Goal: Information Seeking & Learning: Learn about a topic

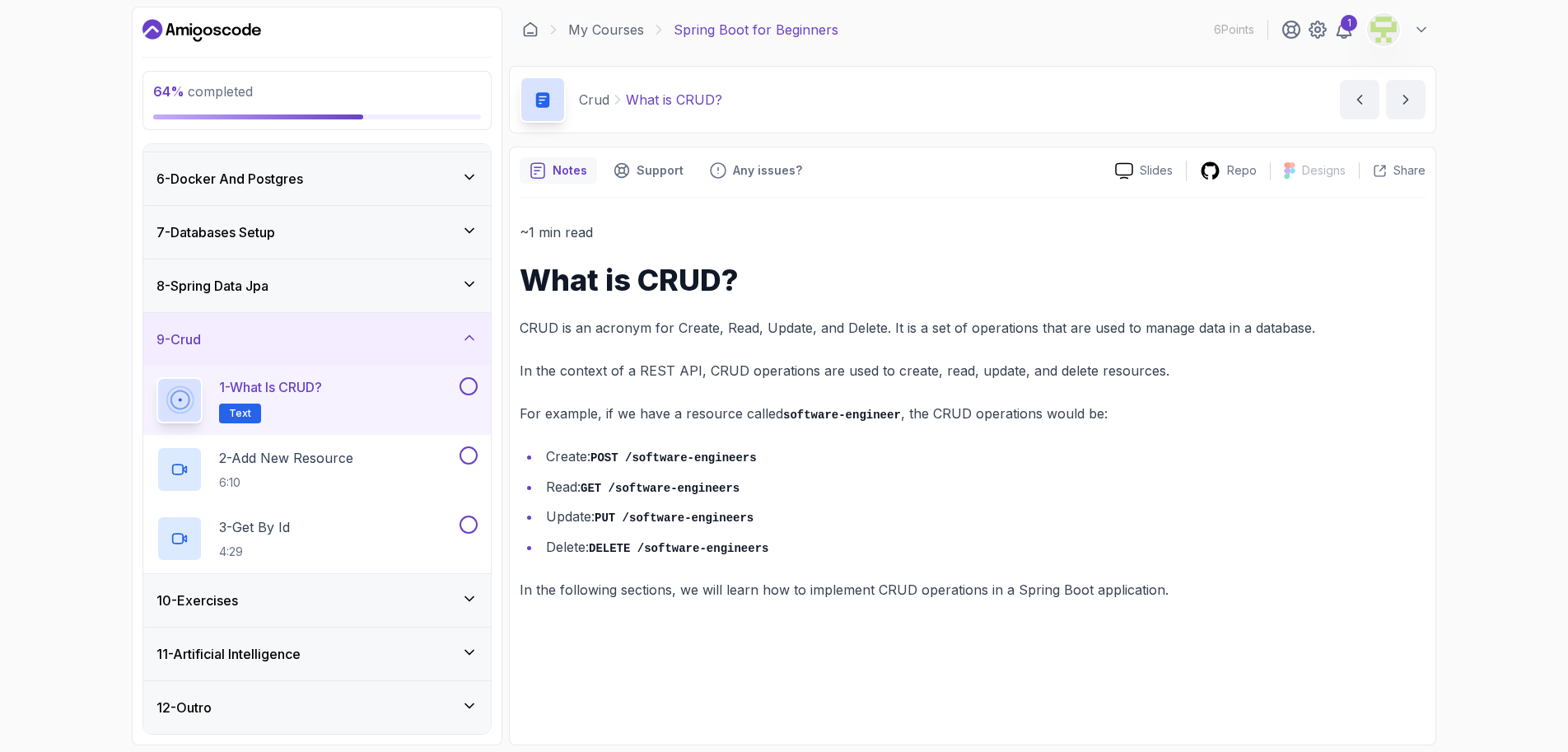
click at [472, 377] on button at bounding box center [468, 386] width 18 height 18
click at [338, 448] on h2 "2 - Add New Resource 6:10" at bounding box center [286, 469] width 135 height 43
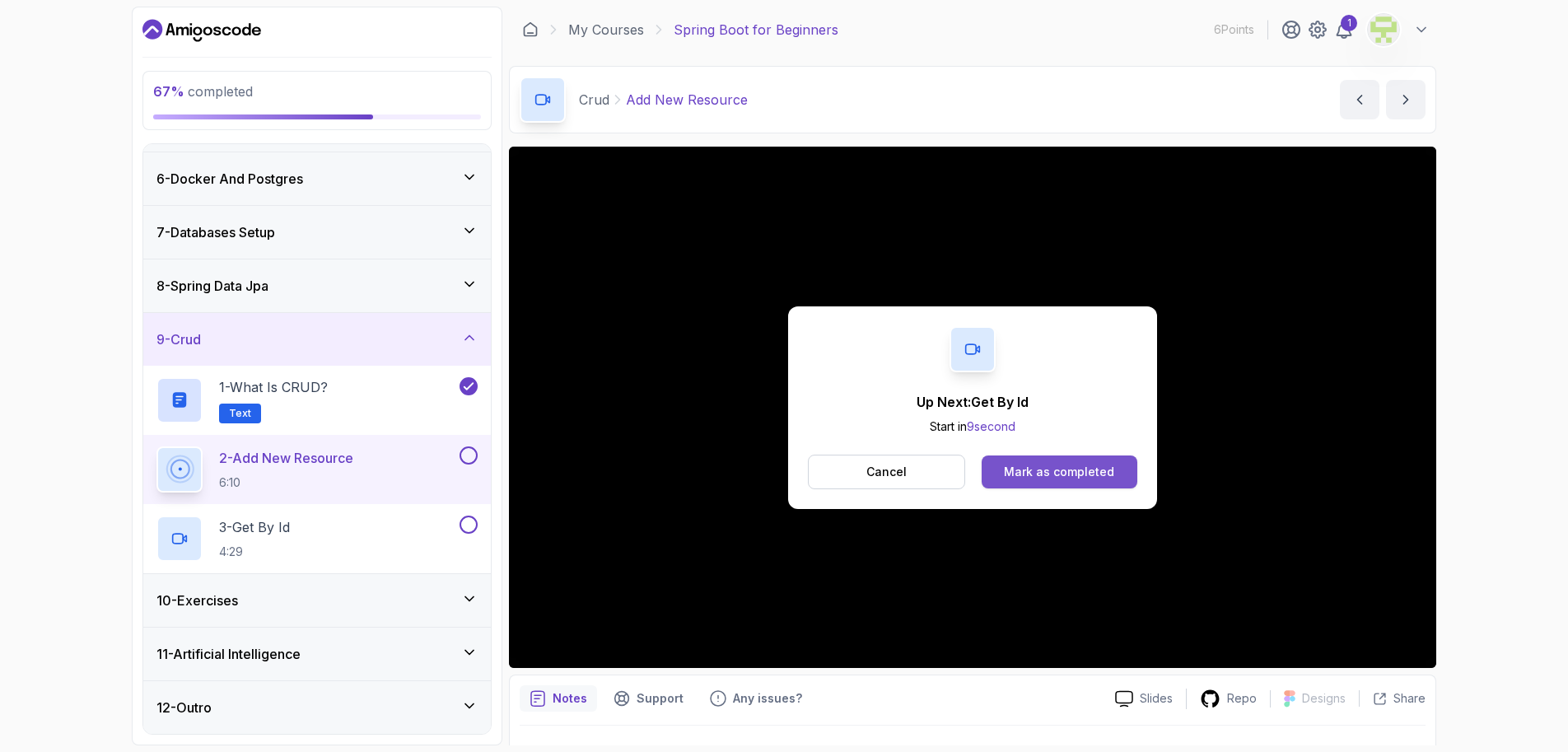
click at [1064, 471] on div "Mark as completed" at bounding box center [1059, 472] width 110 height 16
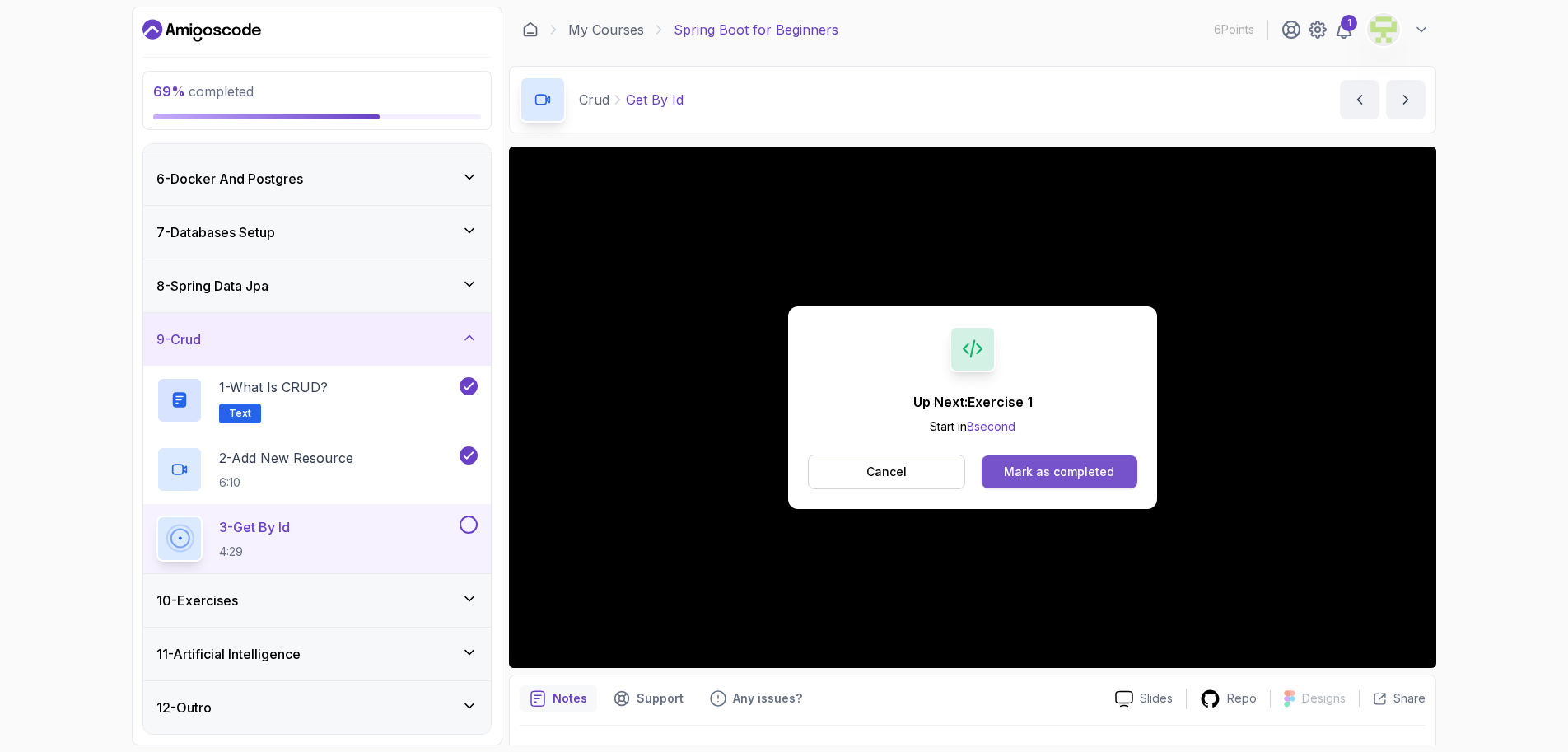
click at [1031, 478] on div "Mark as completed" at bounding box center [1059, 472] width 110 height 16
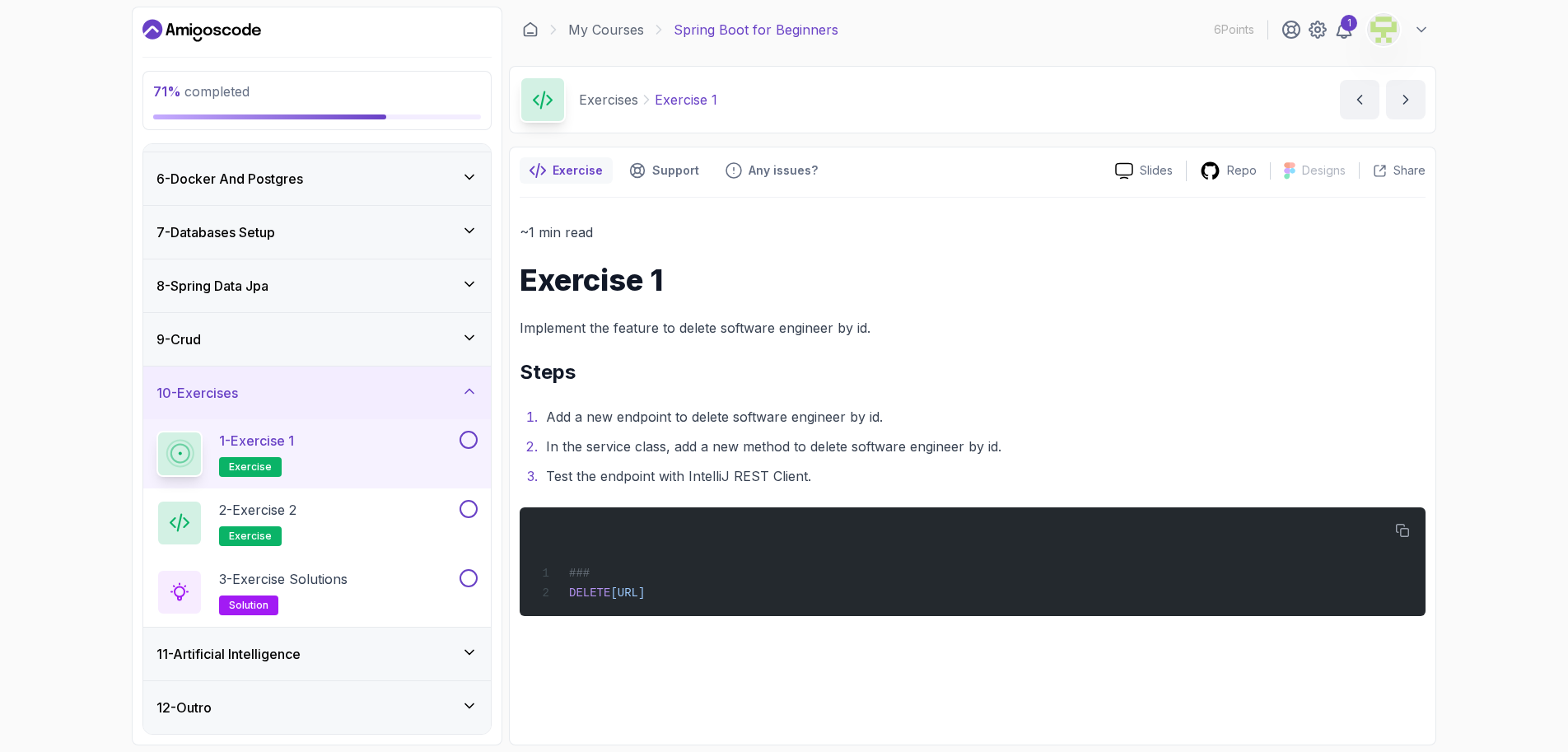
click at [469, 431] on button at bounding box center [468, 440] width 18 height 18
click at [413, 500] on div "2 - Exercise 2 exercise" at bounding box center [307, 523] width 300 height 46
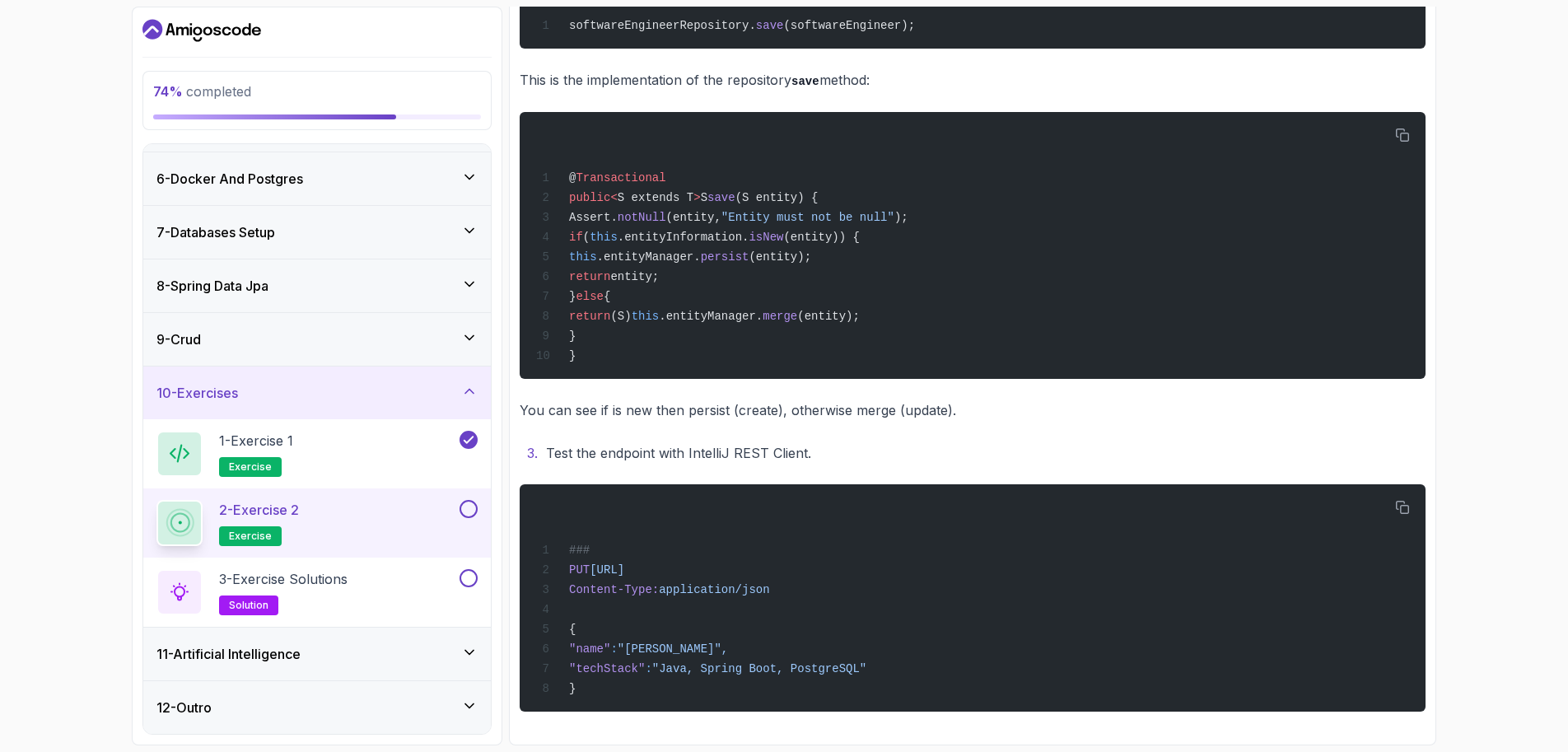
scroll to position [532, 0]
click at [469, 500] on button at bounding box center [468, 509] width 18 height 18
click at [311, 569] on p "3 - Exercise Solutions" at bounding box center [283, 579] width 128 height 20
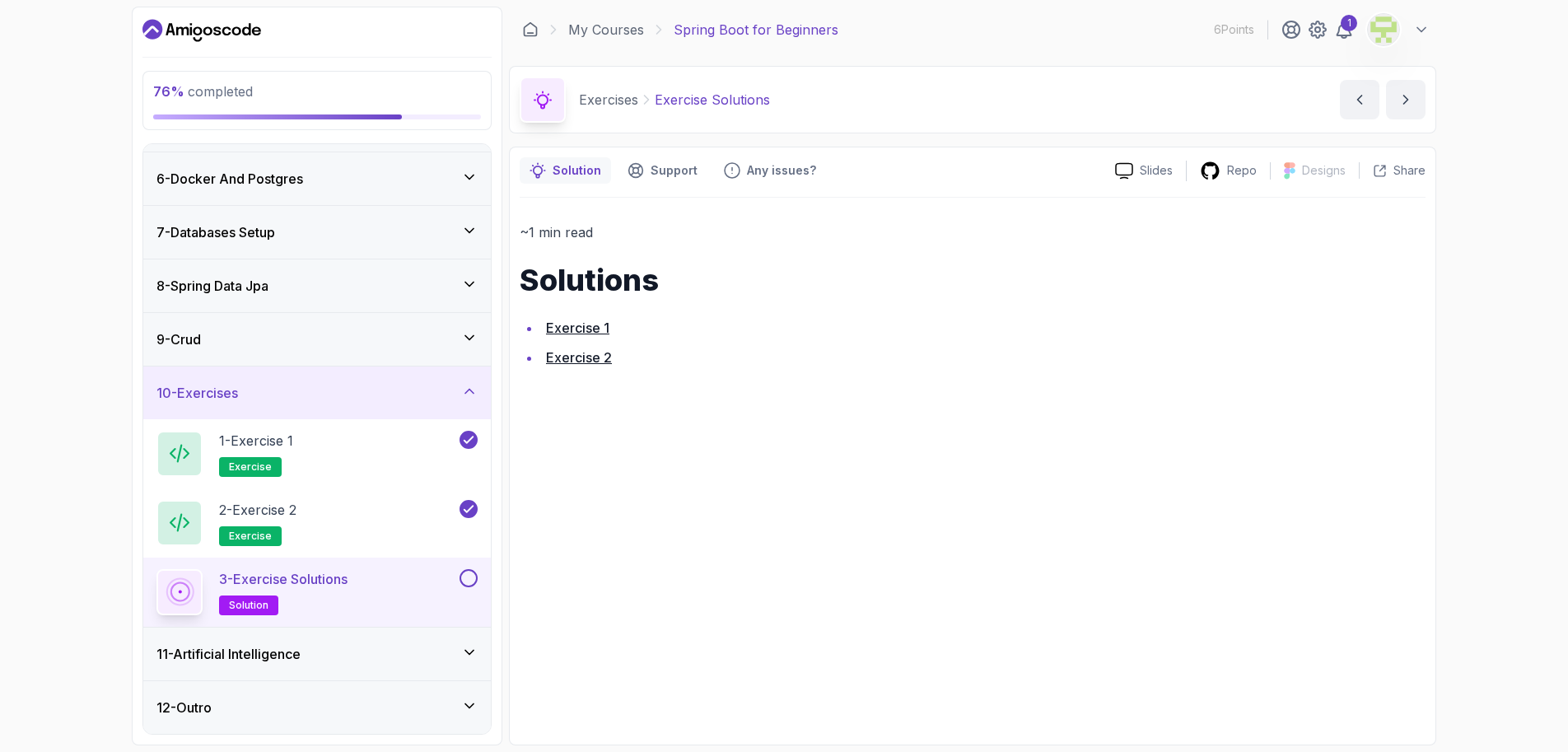
click at [580, 328] on link "Exercise 1" at bounding box center [578, 327] width 64 height 16
